Goal: Task Accomplishment & Management: Manage account settings

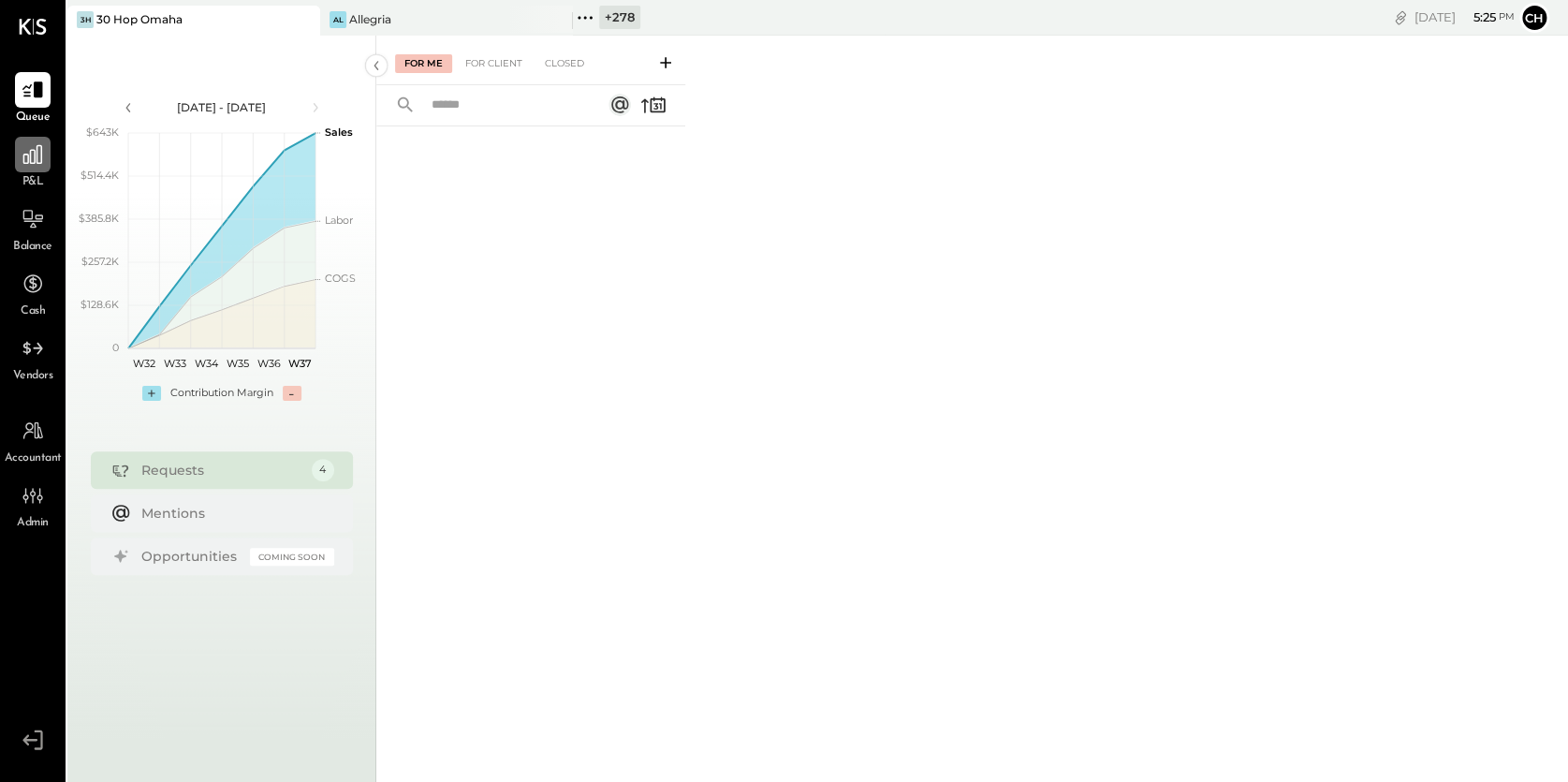
click at [34, 156] on icon at bounding box center [33, 155] width 19 height 19
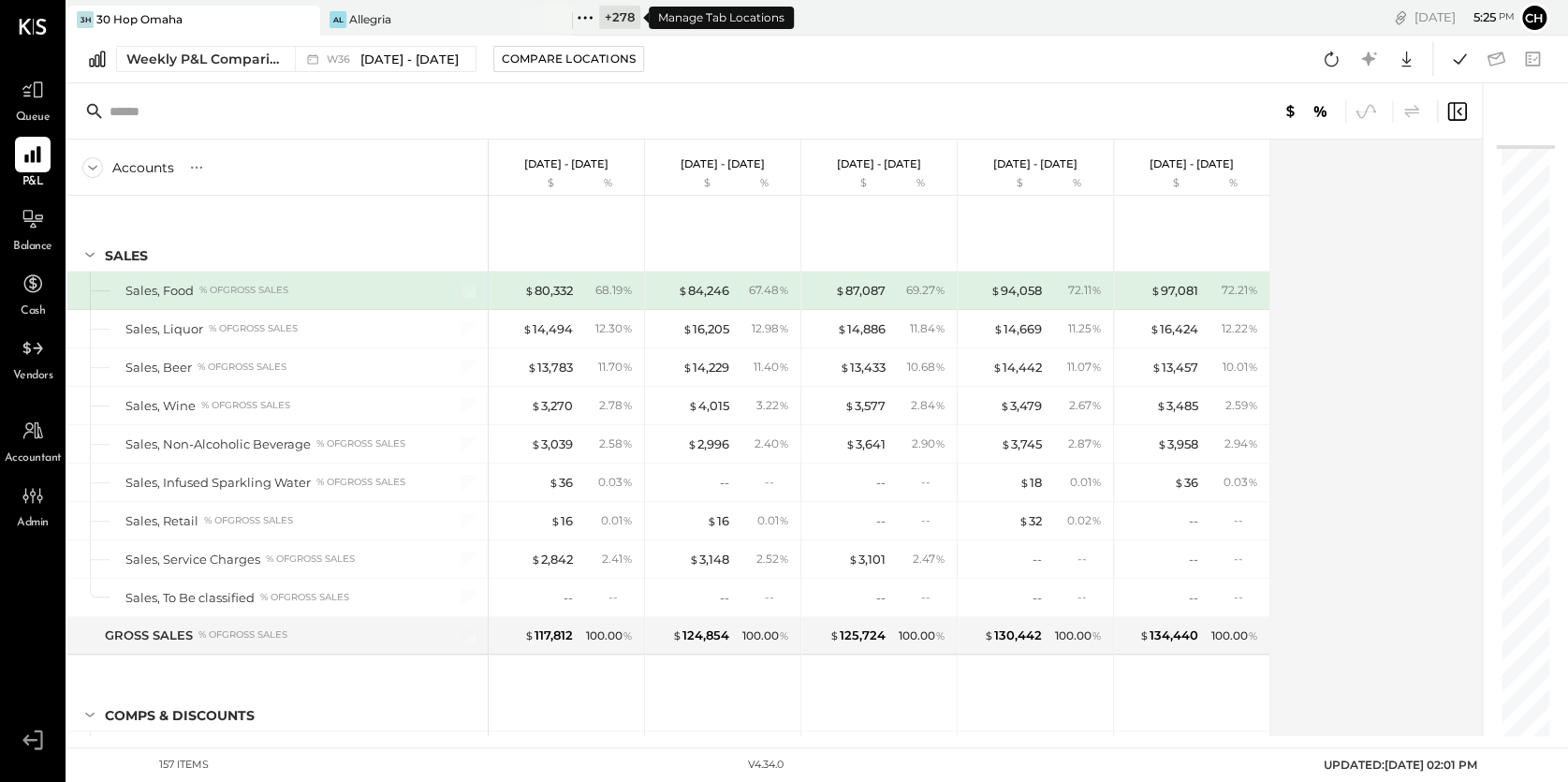
click at [586, 16] on icon at bounding box center [584, 17] width 3 height 3
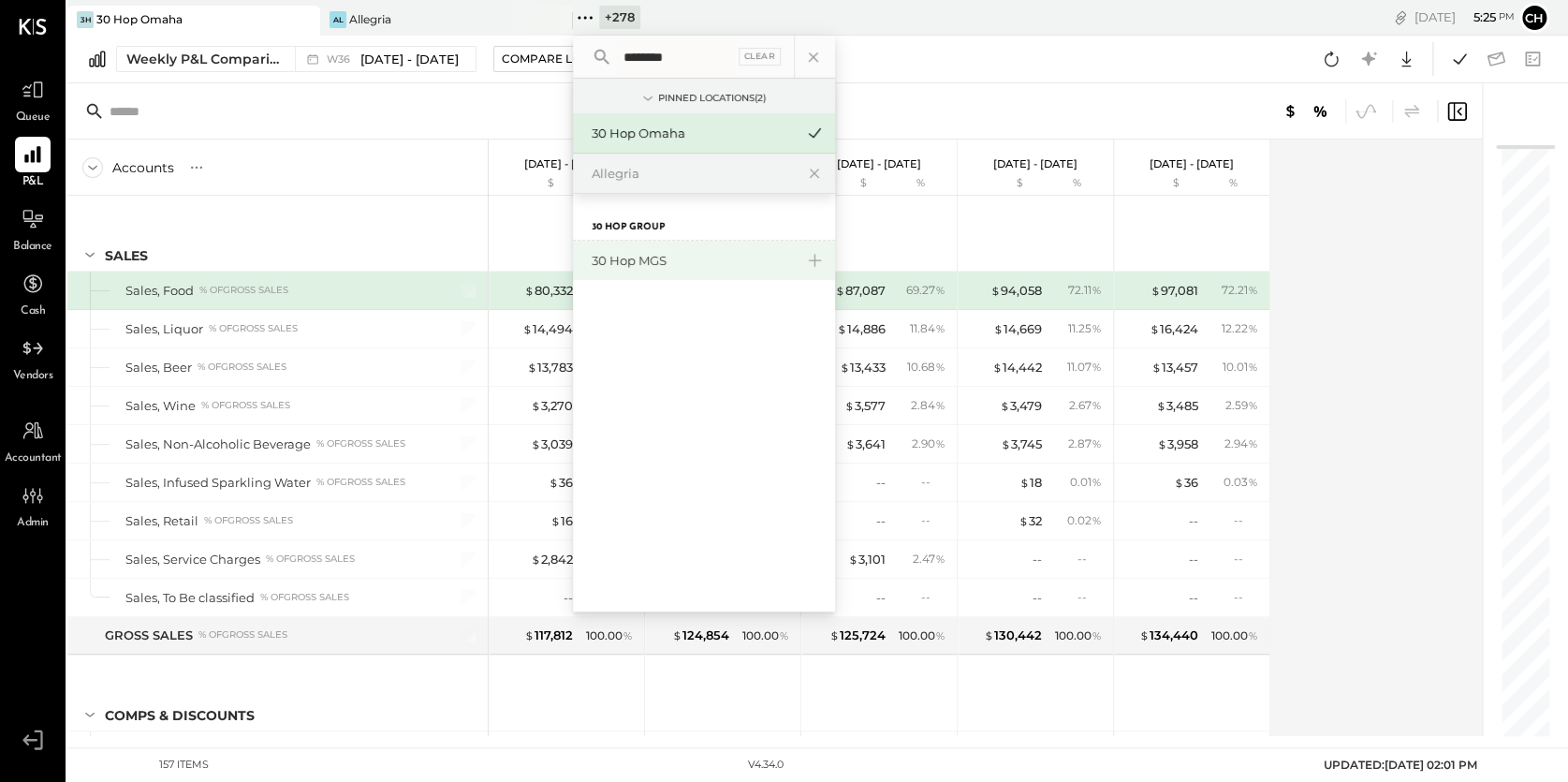
type input "********"
click at [643, 259] on div "30 Hop MGS" at bounding box center [692, 260] width 202 height 18
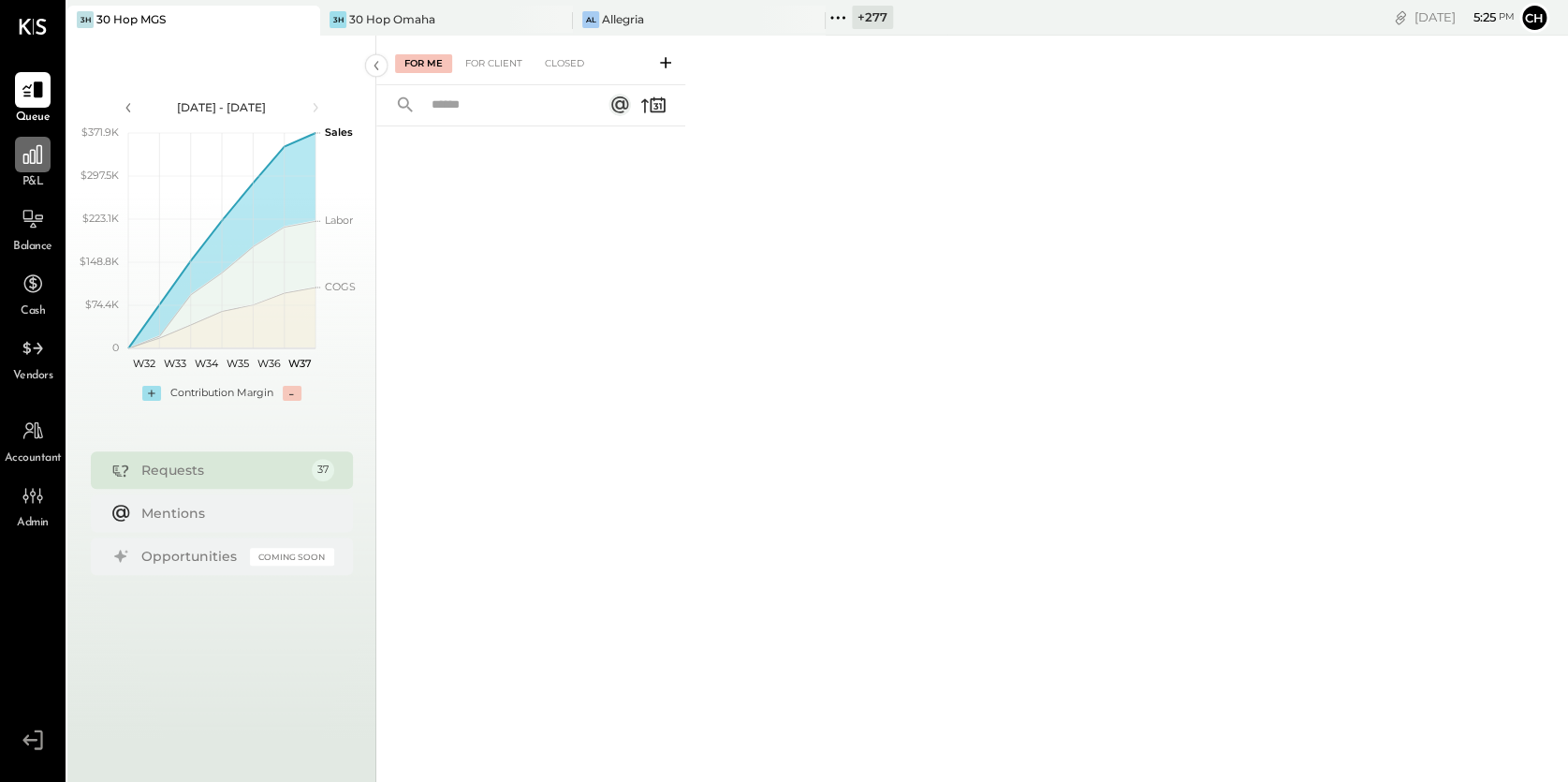
click at [40, 148] on icon at bounding box center [33, 154] width 24 height 24
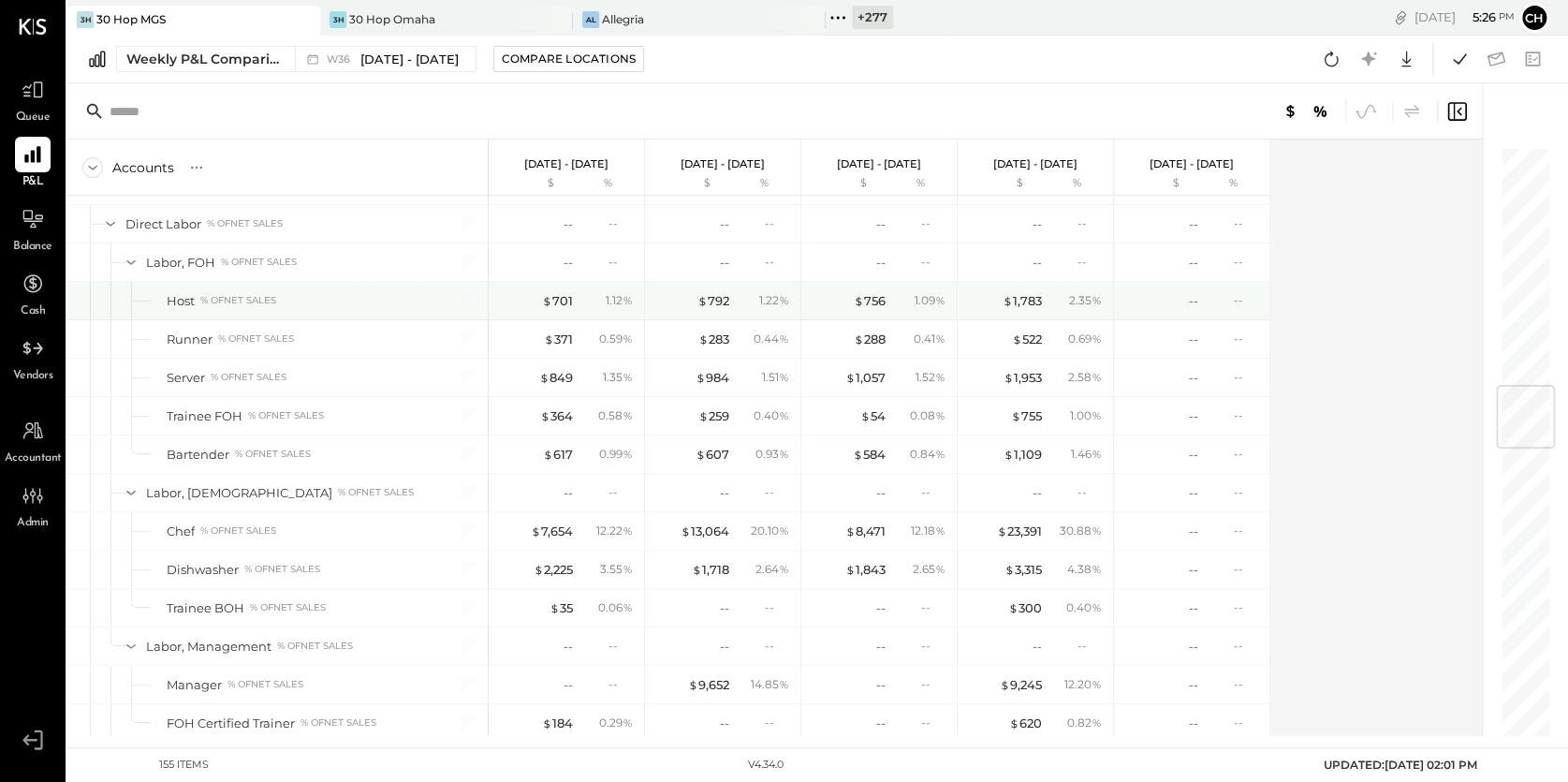
scroll to position [2108, 0]
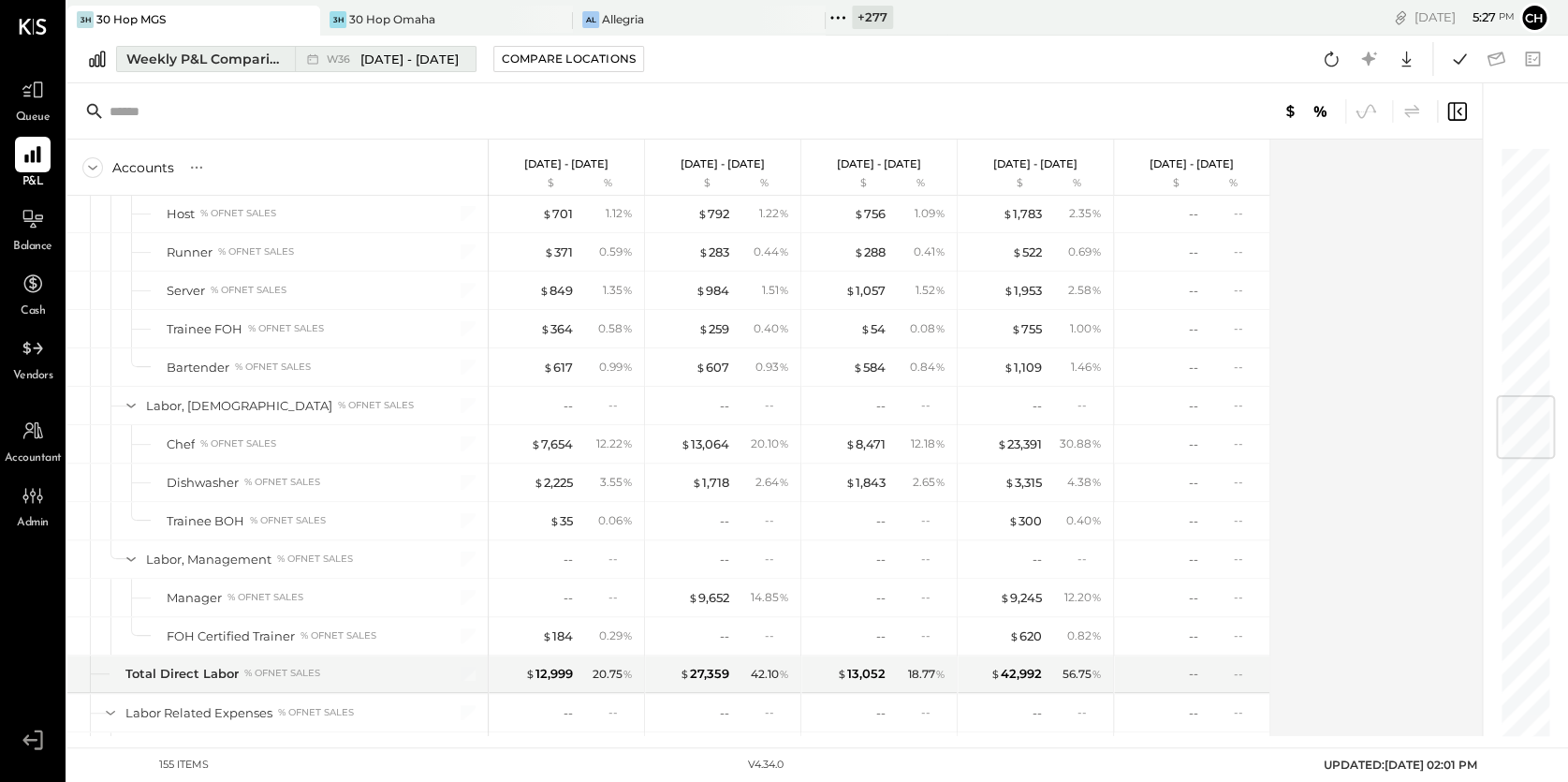
click at [263, 57] on div "Weekly P&L Comparison" at bounding box center [205, 59] width 157 height 19
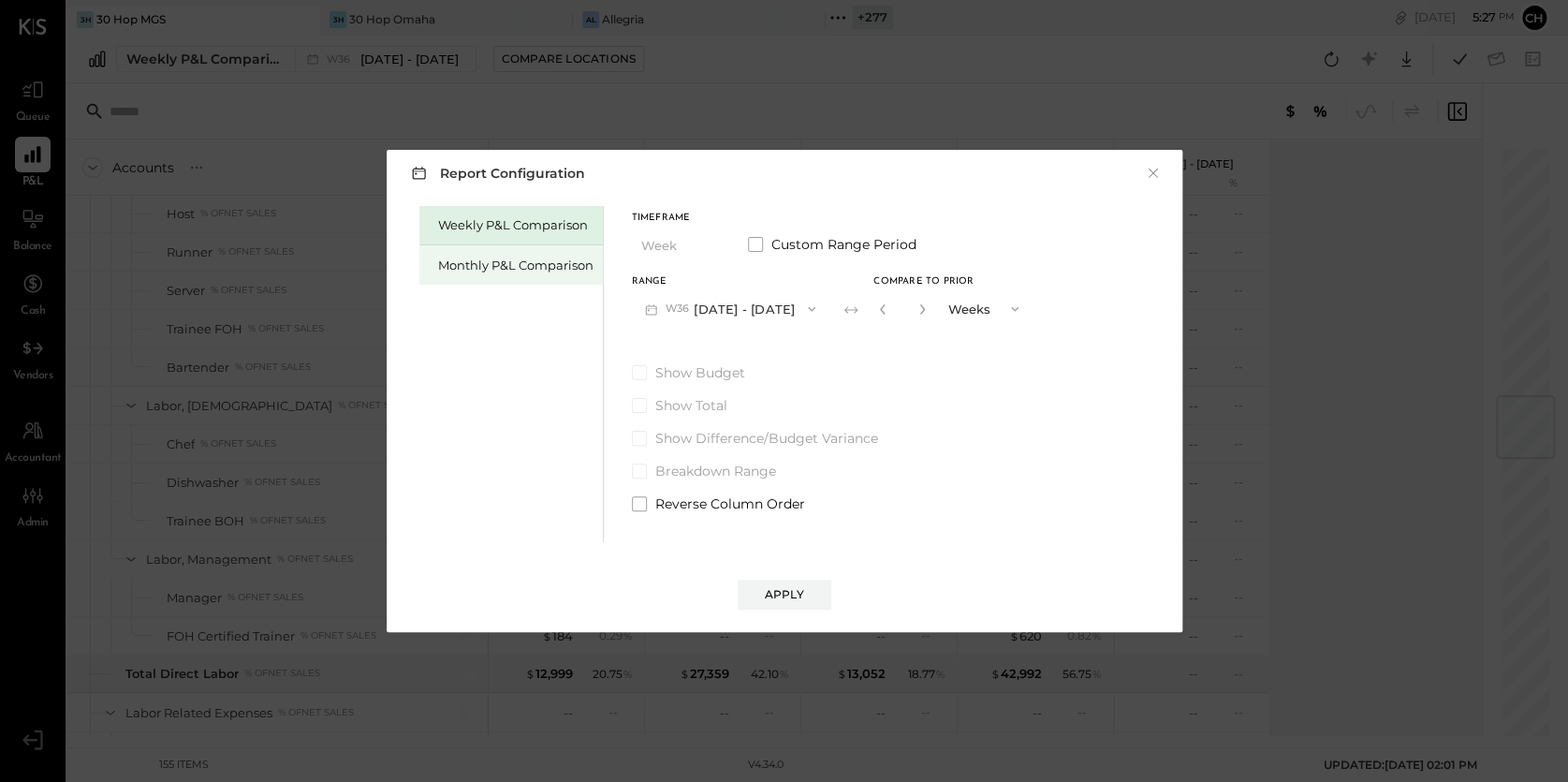
click at [490, 262] on div "Monthly P&L Comparison" at bounding box center [516, 265] width 155 height 18
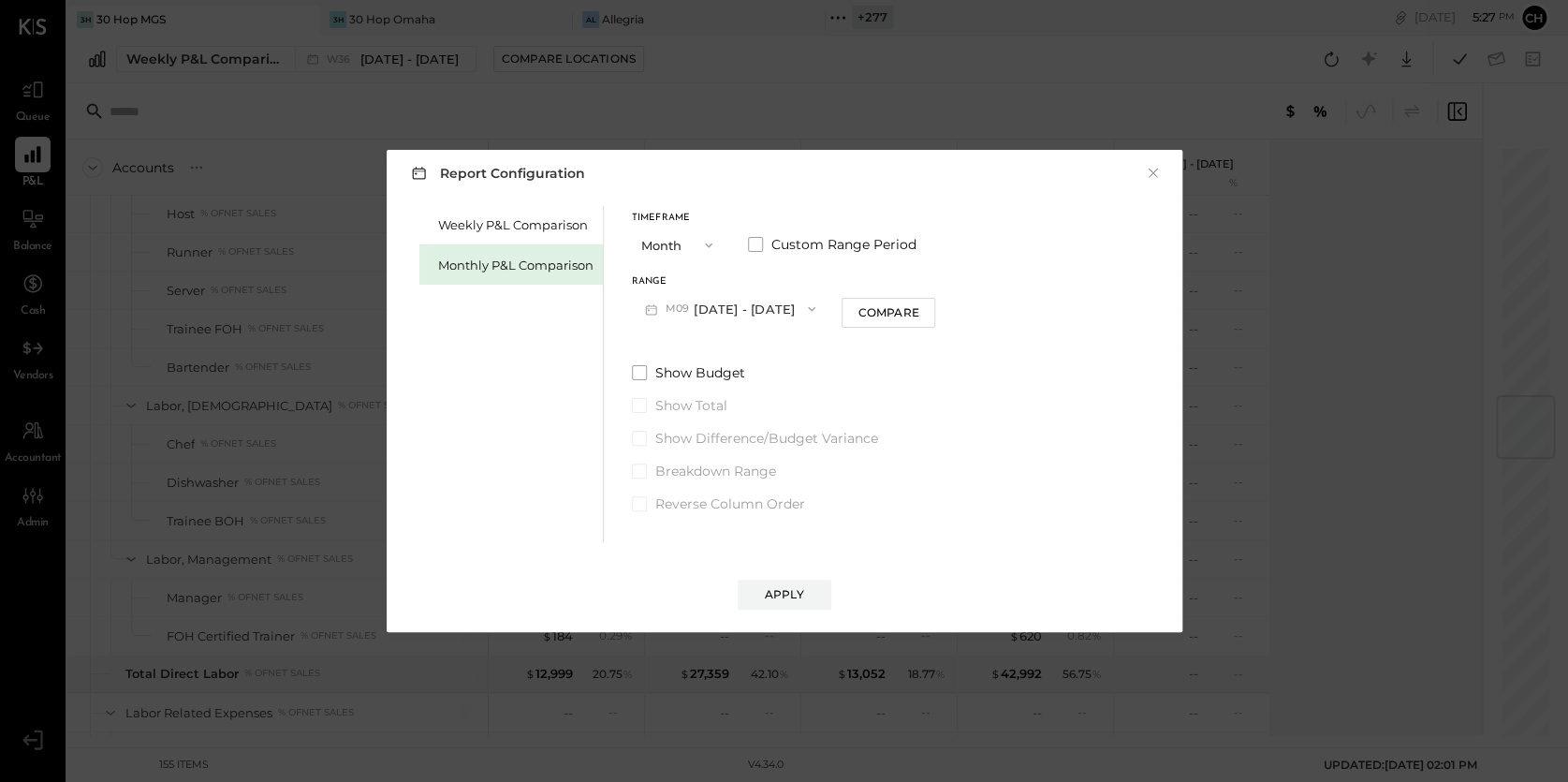
click at [706, 310] on button "M09 [DATE] - [DATE]" at bounding box center [730, 308] width 197 height 34
click at [717, 343] on span "[DATE] - [DATE]" at bounding box center [722, 350] width 89 height 16
click at [865, 317] on div "Compare" at bounding box center [888, 312] width 61 height 16
click at [916, 307] on icon "button" at bounding box center [922, 309] width 11 height 11
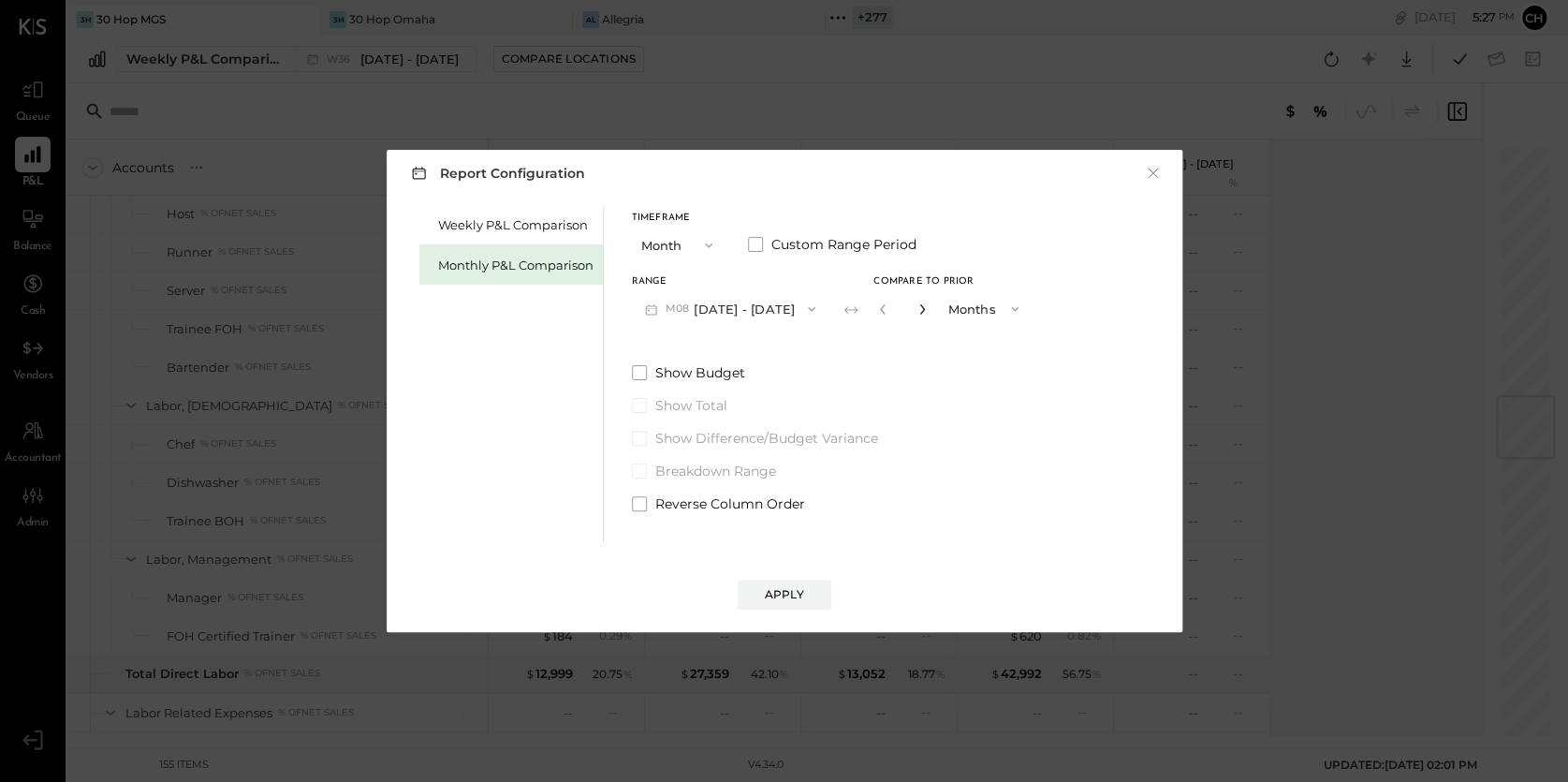
type input "*"
click at [774, 586] on div "Apply" at bounding box center [784, 593] width 39 height 16
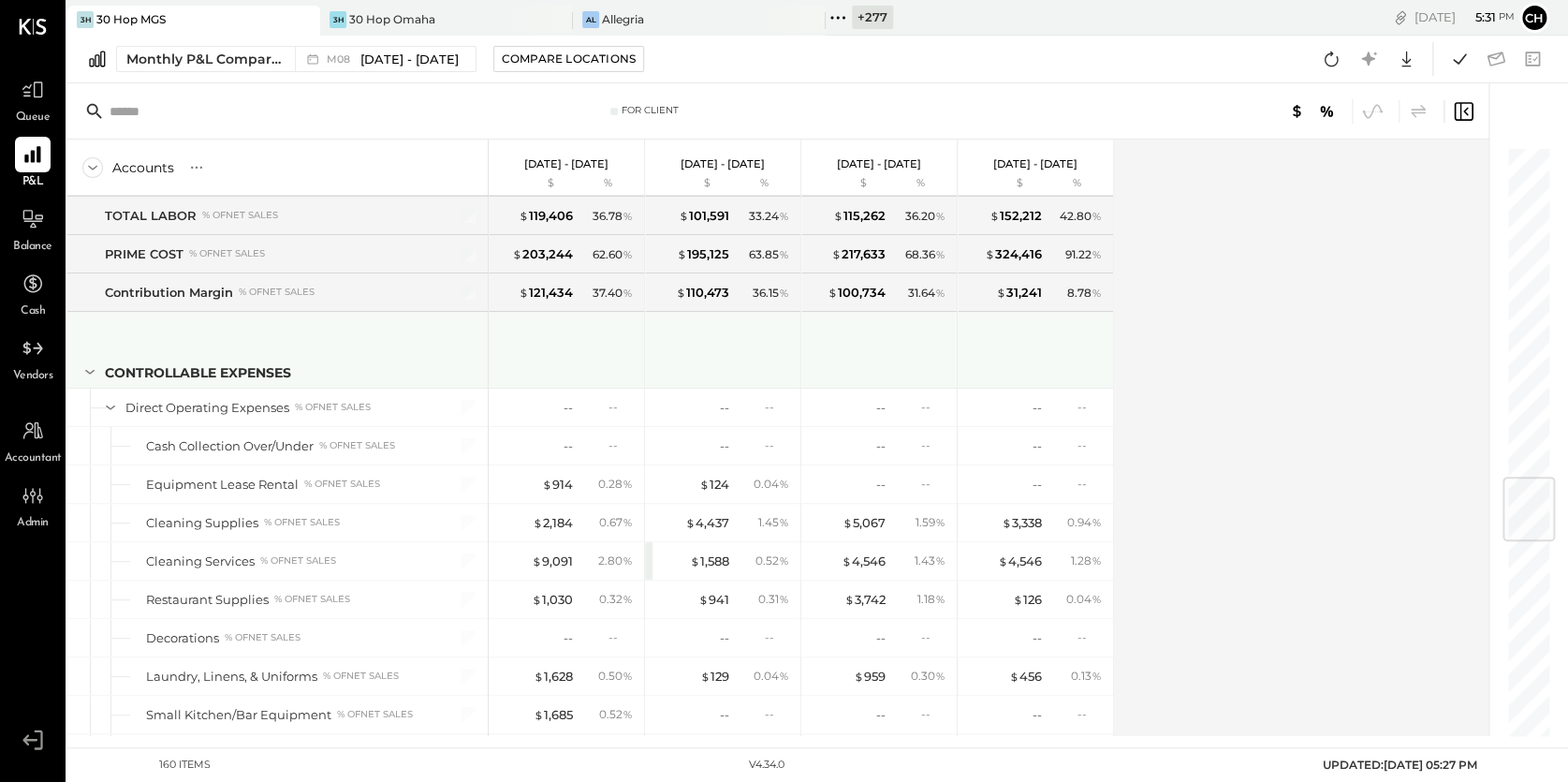
scroll to position [2803, 0]
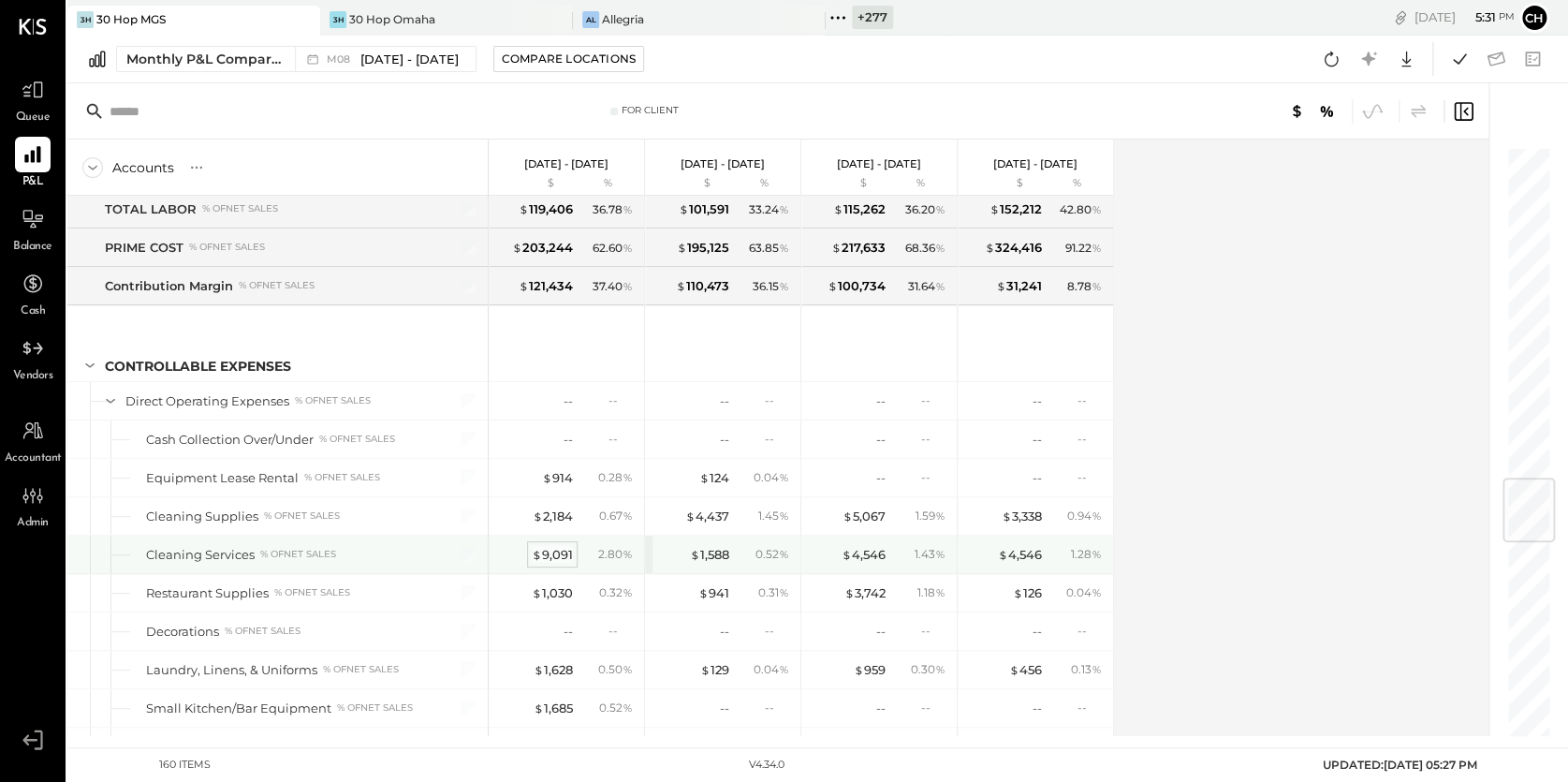
click at [566, 547] on div "$ 9,091" at bounding box center [551, 554] width 41 height 18
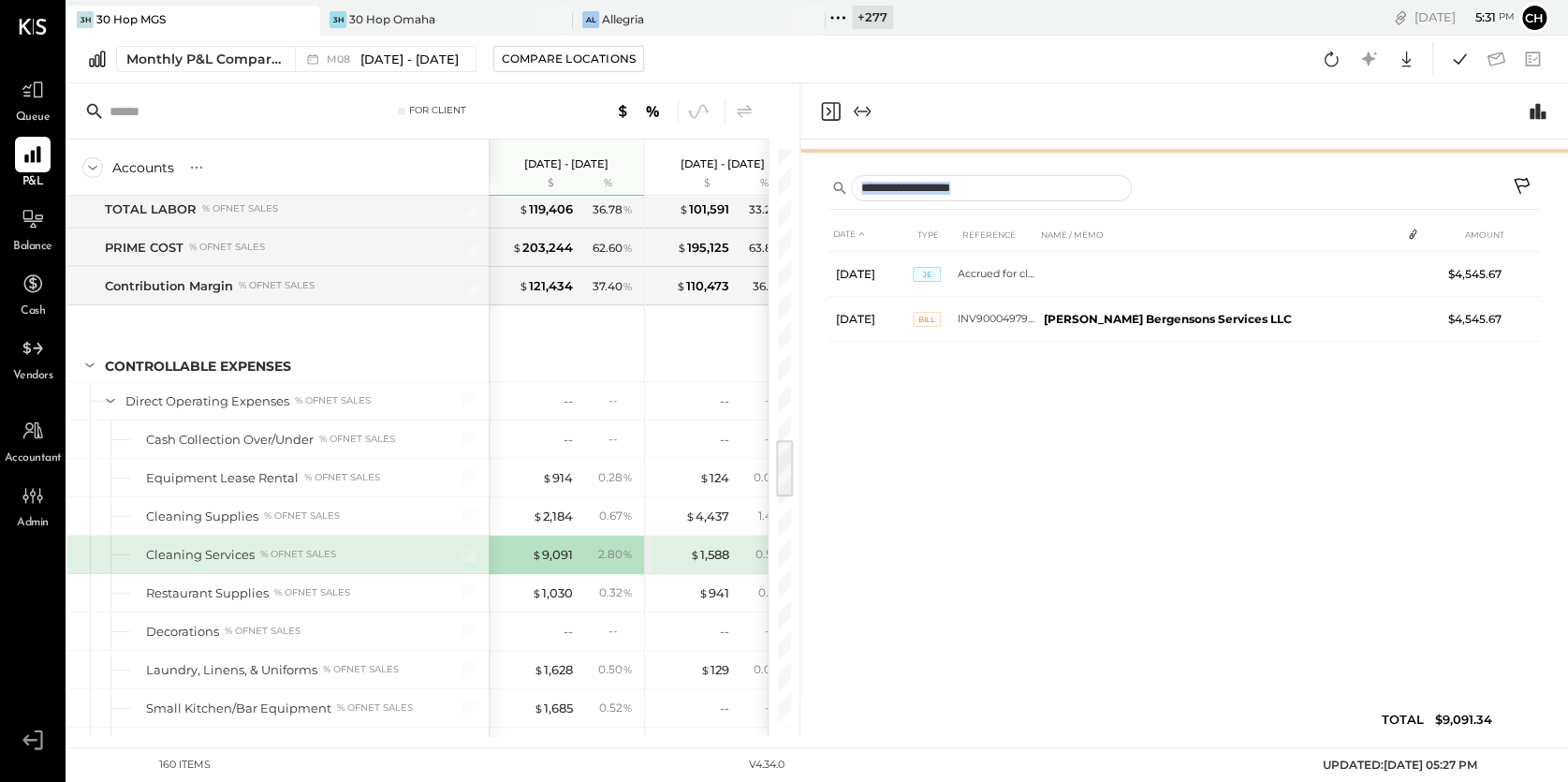
drag, startPoint x: 1005, startPoint y: 393, endPoint x: 1016, endPoint y: 213, distance: 180.3
click at [1016, 213] on div "CONTROLLABLE EXPENSES Direct Operating Expenses Cleaning Services 6120 $ % Actu…" at bounding box center [1184, 437] width 768 height 596
click at [32, 427] on icon at bounding box center [33, 431] width 21 height 19
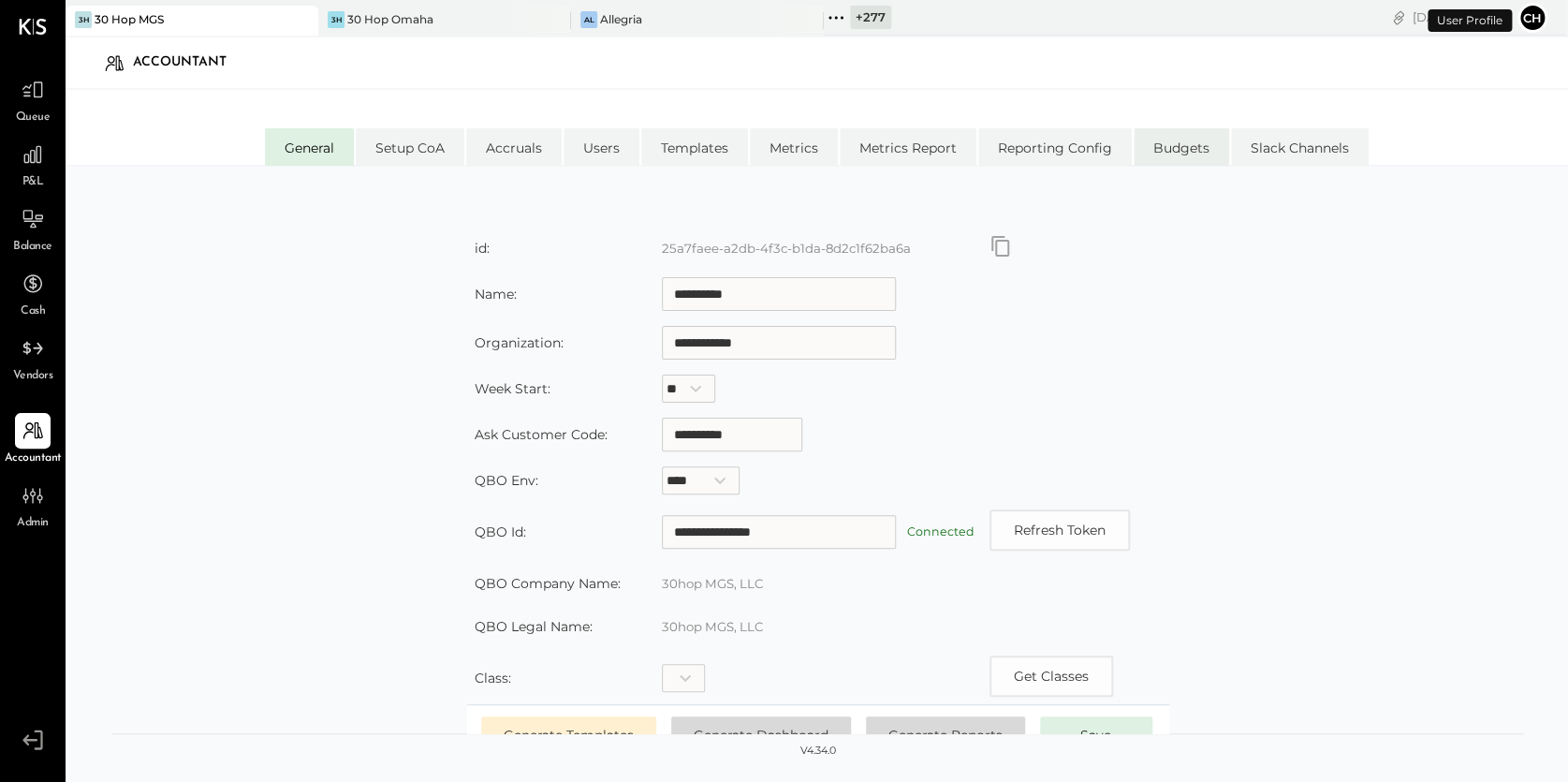
click at [1198, 142] on li "Budgets" at bounding box center [1181, 146] width 96 height 37
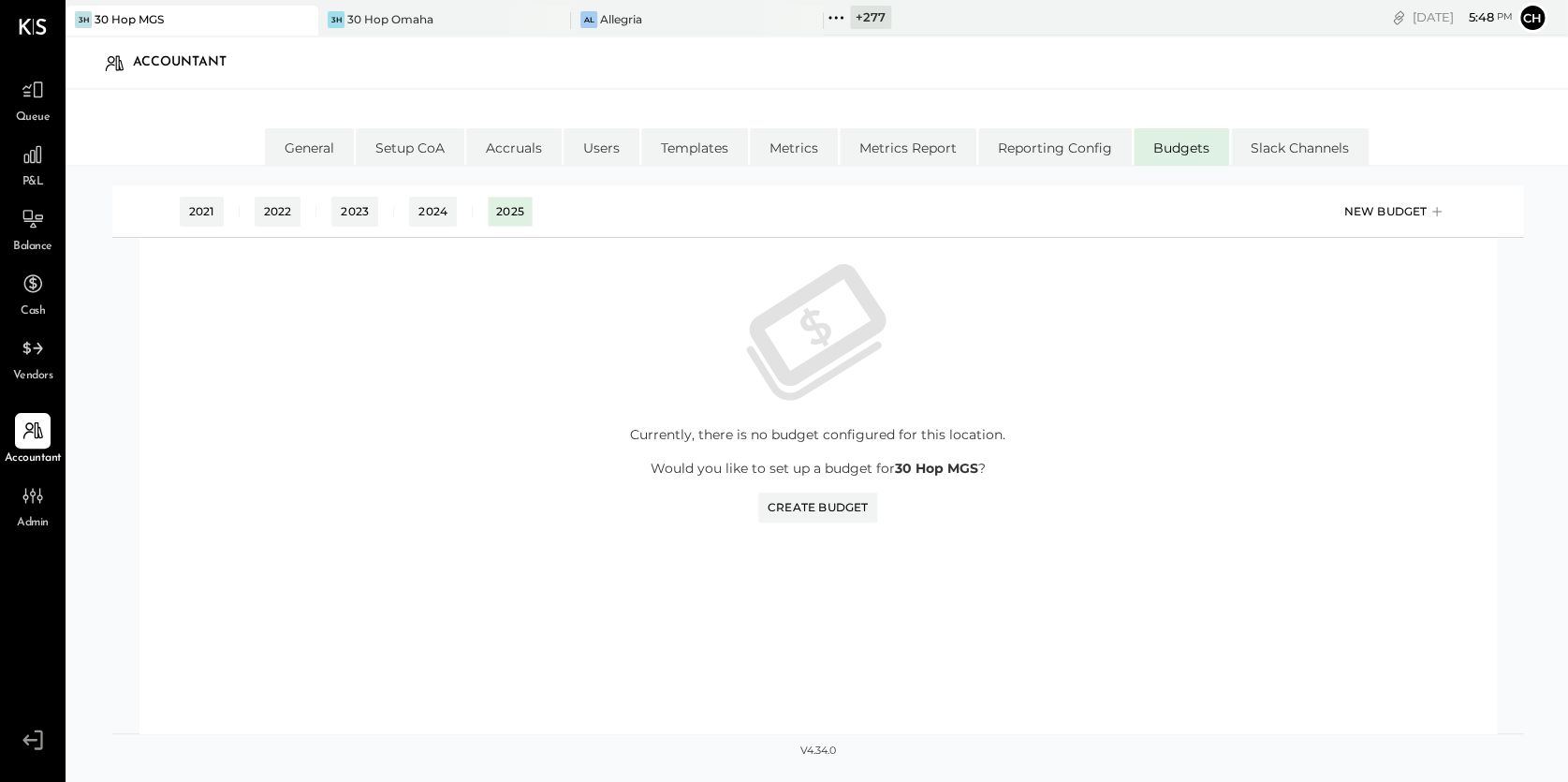
click at [1377, 207] on div "New Budget" at bounding box center [1395, 211] width 103 height 28
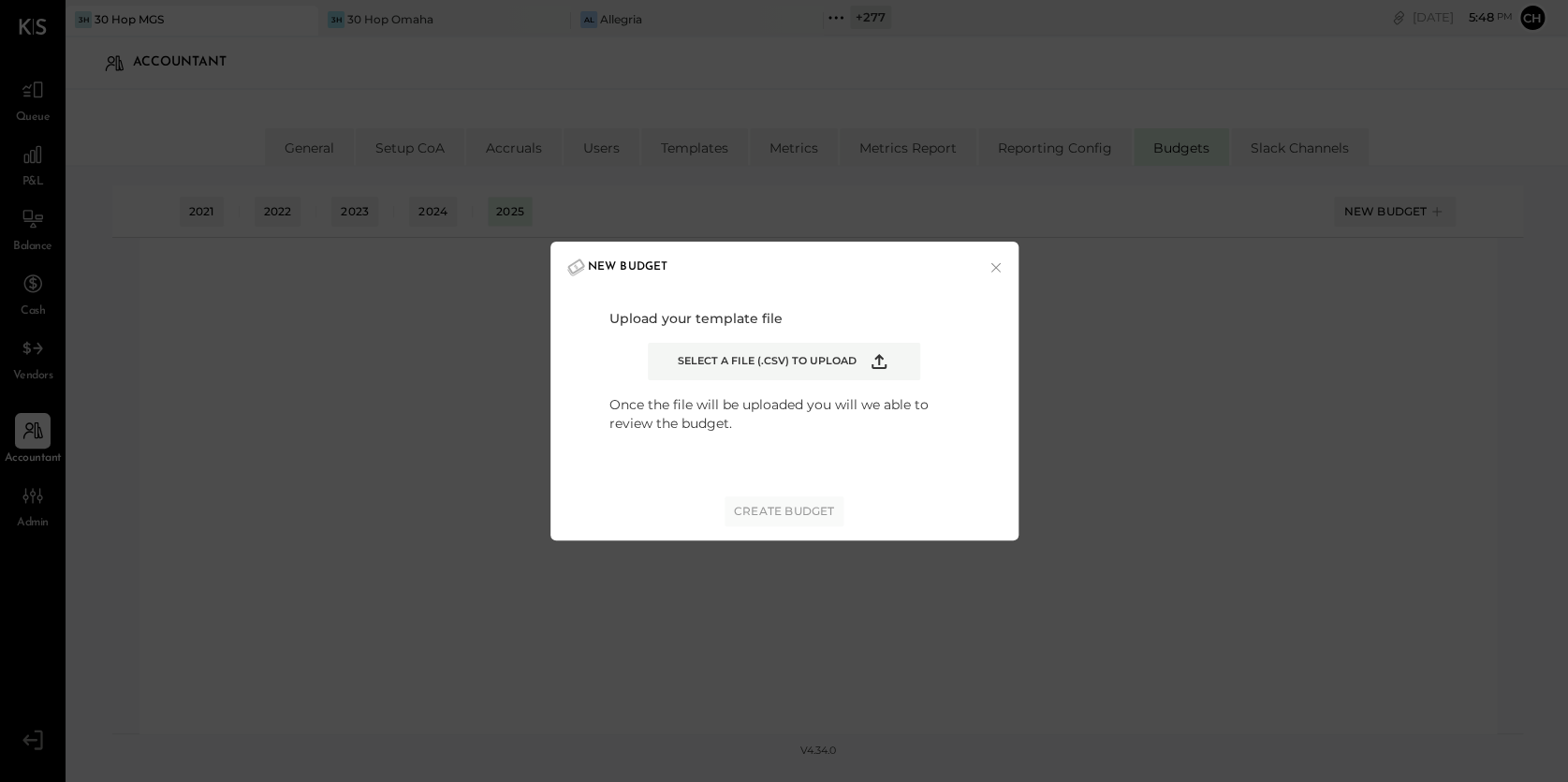
click at [882, 357] on icon "Example Modal" at bounding box center [878, 361] width 22 height 22
click at [0, 0] on input "Select a file (.csv) to upload" at bounding box center [0, 0] width 0 height 0
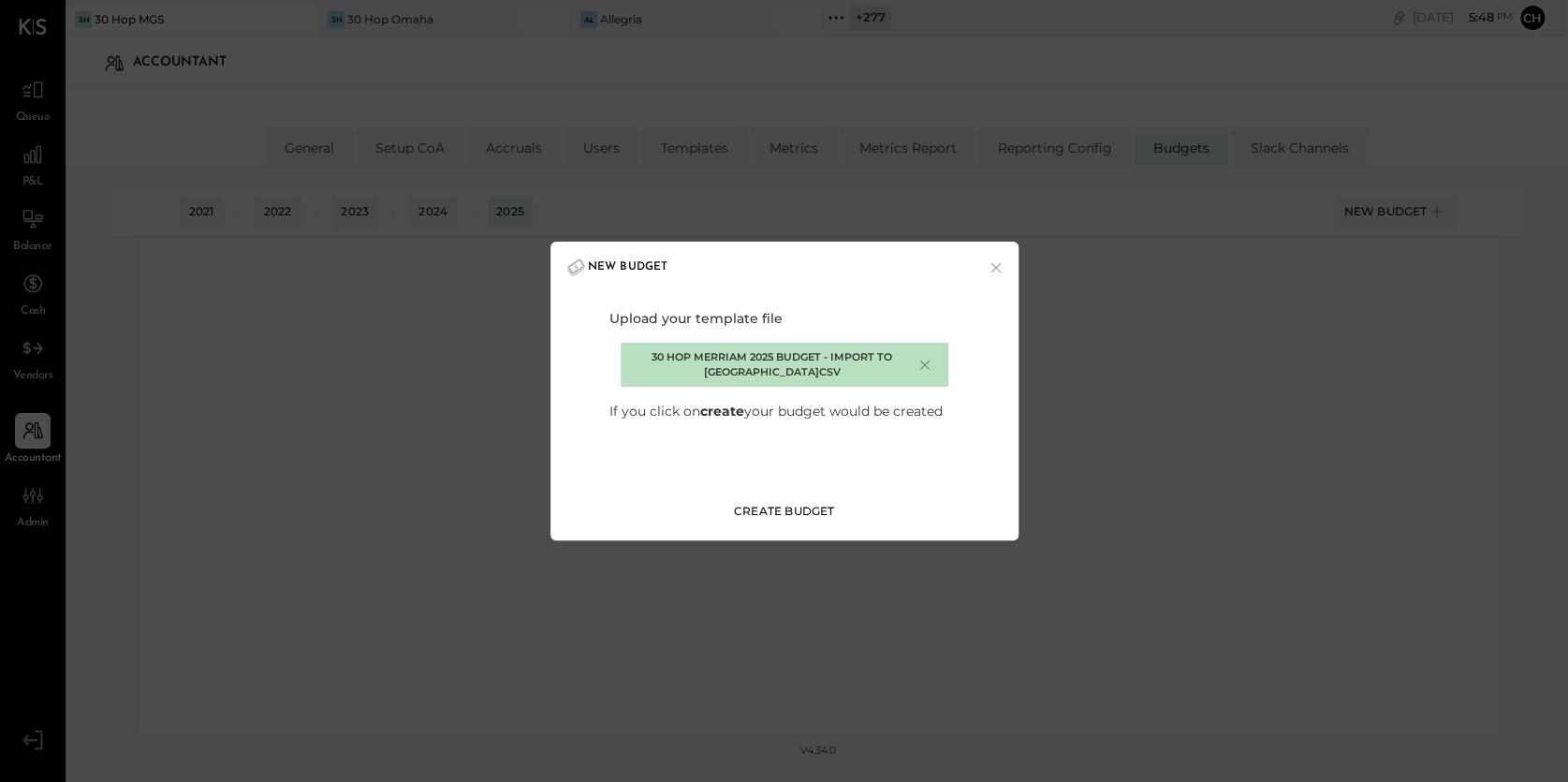
click at [803, 519] on button "Create Budget" at bounding box center [784, 510] width 120 height 30
